Goal: Task Accomplishment & Management: Use online tool/utility

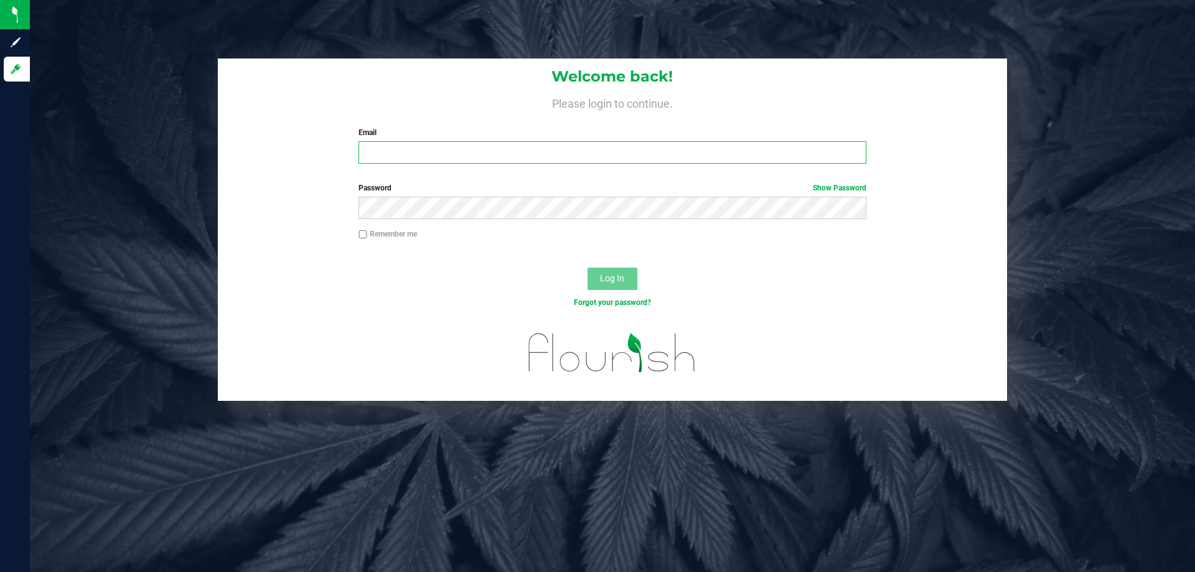
click at [465, 157] on input "Email" at bounding box center [611, 152] width 507 height 22
type input "[EMAIL_ADDRESS][DOMAIN_NAME]"
click at [587, 268] on button "Log In" at bounding box center [612, 279] width 50 height 22
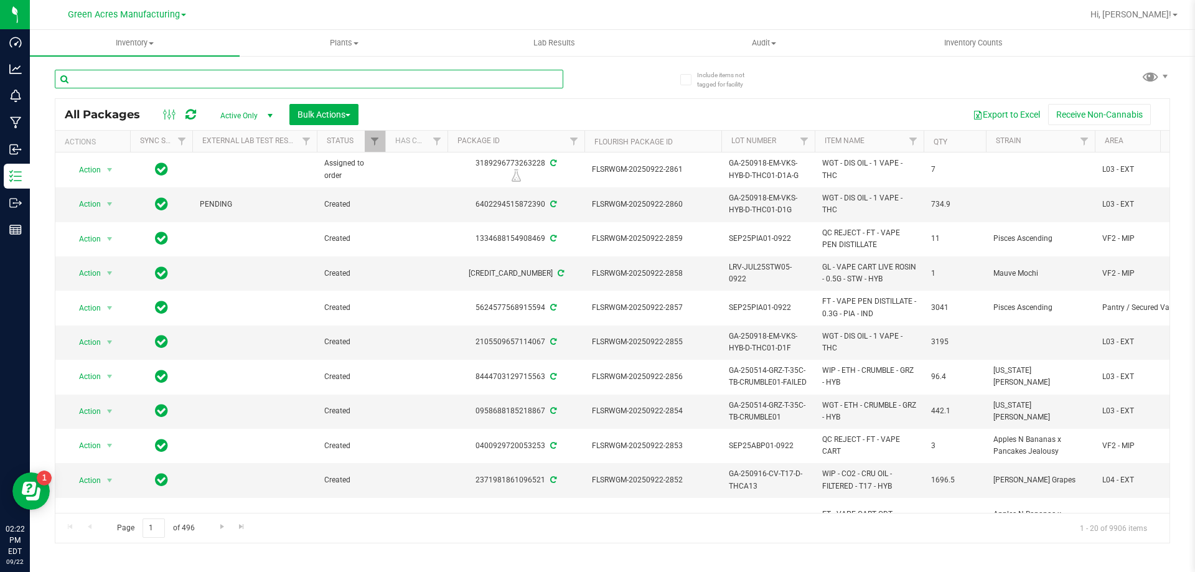
click at [165, 74] on input "text" at bounding box center [309, 79] width 508 height 19
paste input "FLSRWGM-20250820-2338"
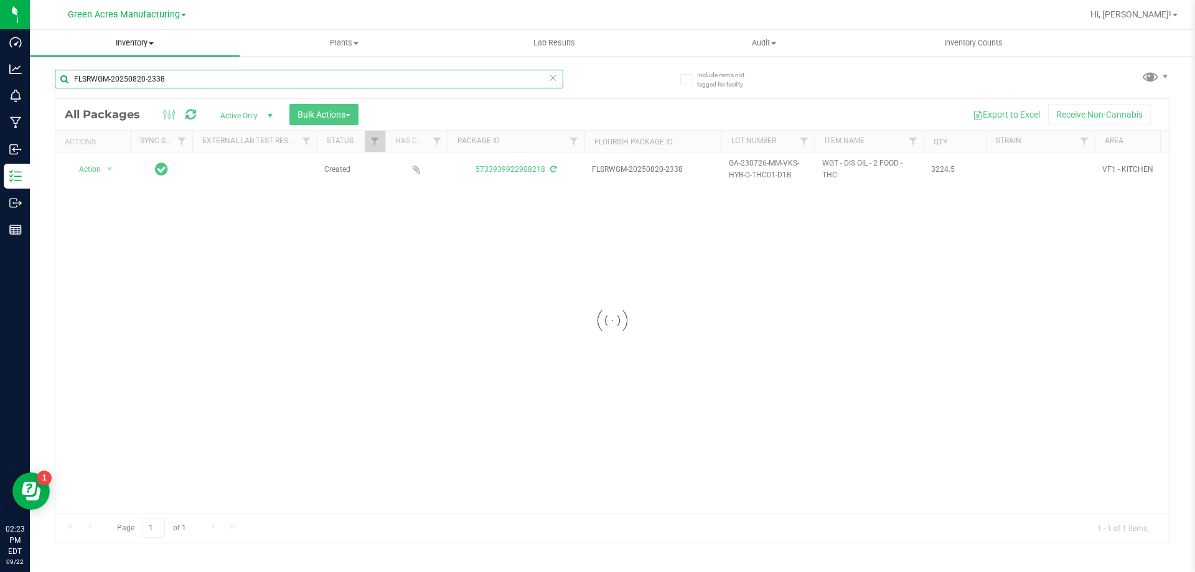
type input "FLSRWGM-20250820-2338"
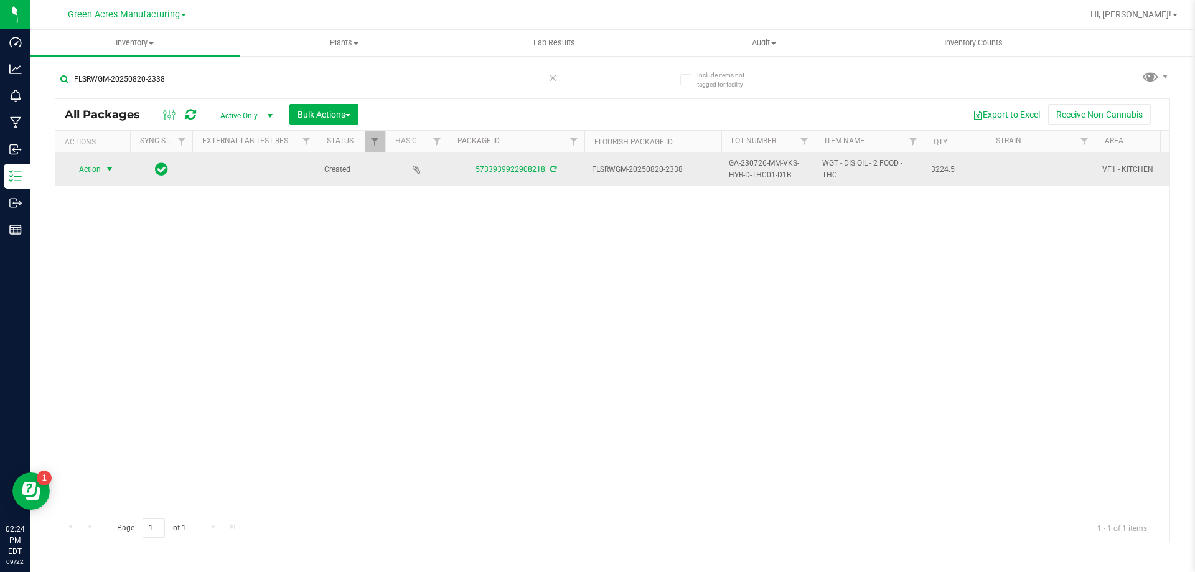
click at [100, 163] on span "Action" at bounding box center [85, 169] width 34 height 17
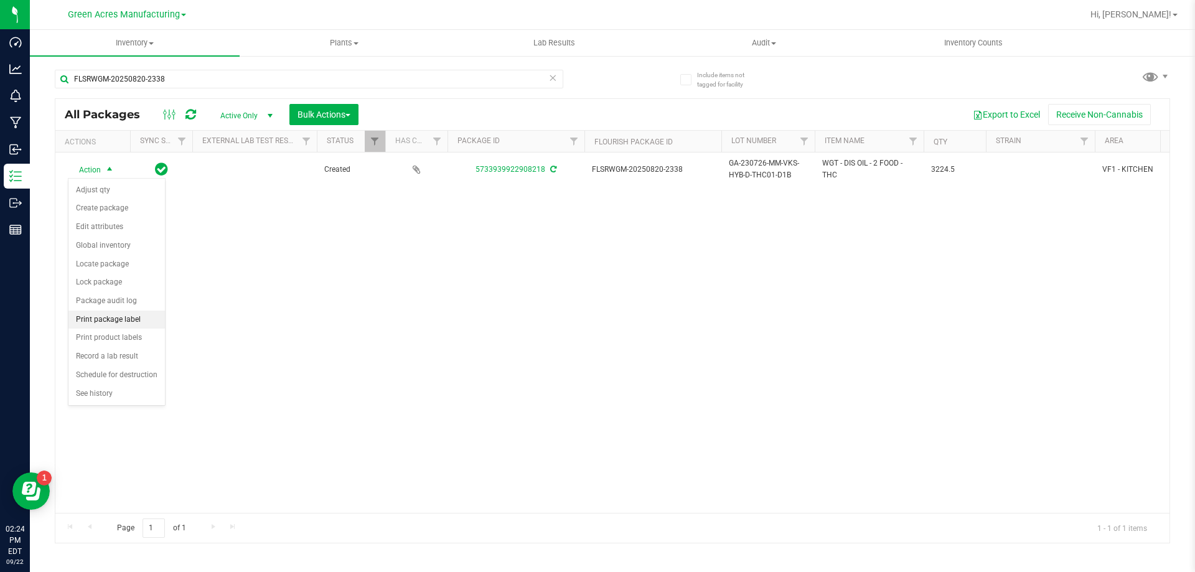
click at [98, 324] on li "Print package label" at bounding box center [116, 320] width 96 height 19
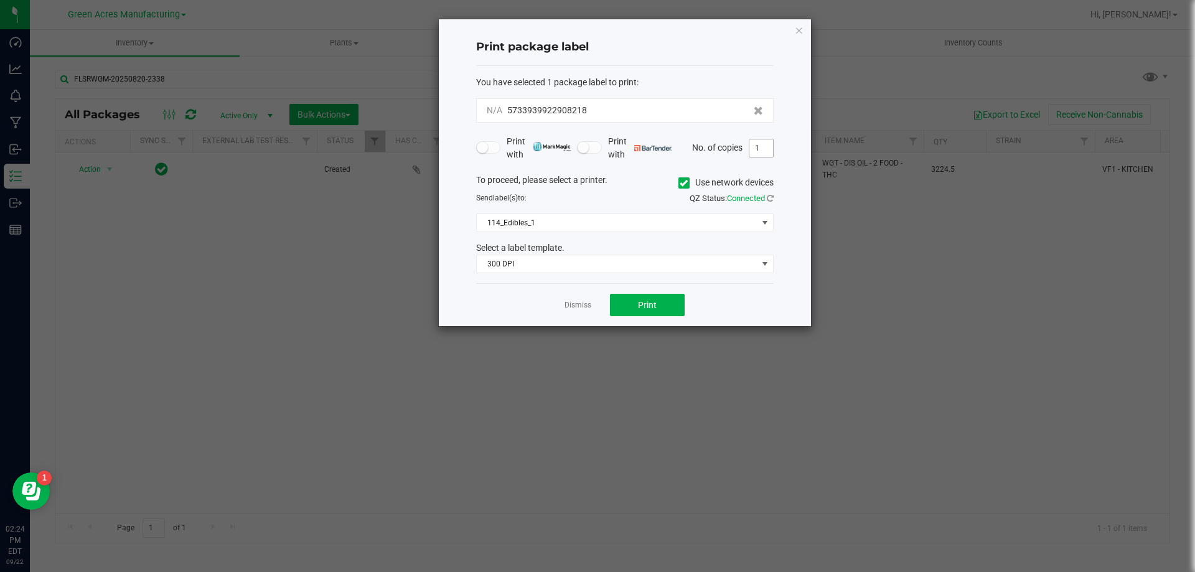
click at [758, 148] on input "1" at bounding box center [761, 147] width 24 height 17
type input "2"
click at [652, 307] on span "Print" at bounding box center [647, 305] width 19 height 10
